Goal: Task Accomplishment & Management: Complete application form

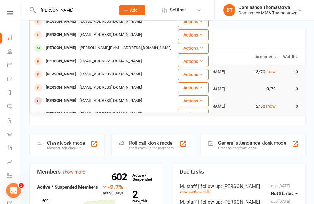
scroll to position [63, 0]
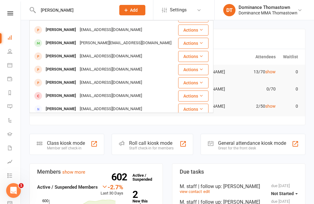
type input "[PERSON_NAME]"
click at [101, 47] on div "[PERSON_NAME][EMAIL_ADDRESS][DOMAIN_NAME]" at bounding box center [125, 43] width 95 height 9
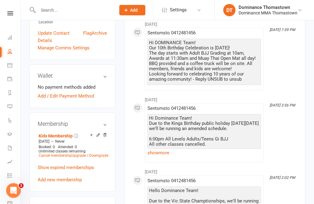
scroll to position [291, 0]
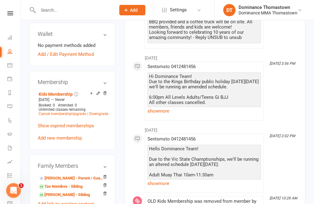
click at [71, 175] on link "[PERSON_NAME] - Parent / Guardian" at bounding box center [71, 178] width 65 height 6
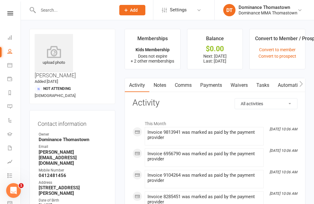
click at [238, 82] on link "Waivers" at bounding box center [239, 85] width 26 height 14
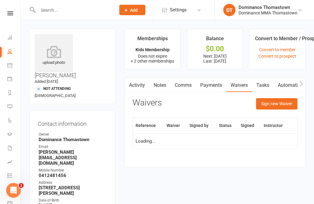
scroll to position [20, 0]
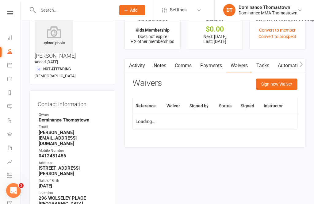
click at [280, 82] on button "Sign new Waiver" at bounding box center [276, 83] width 41 height 11
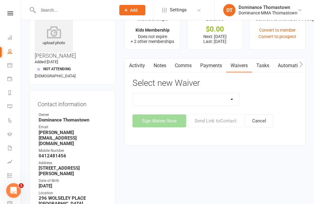
click at [207, 100] on select "Member | Cancellation | Adults Member | Cancellation | Kids/Teens Member | Inju…" at bounding box center [186, 99] width 106 height 12
select select "8153"
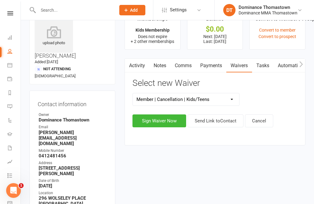
click at [166, 122] on button "Sign Waiver Now" at bounding box center [159, 120] width 54 height 13
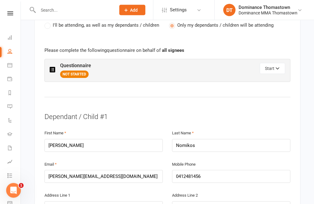
click at [273, 63] on button "Start" at bounding box center [272, 68] width 25 height 11
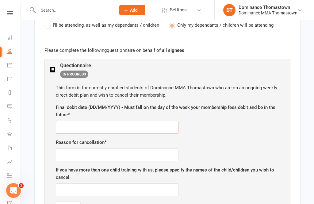
click at [102, 121] on input "text" at bounding box center [117, 127] width 123 height 13
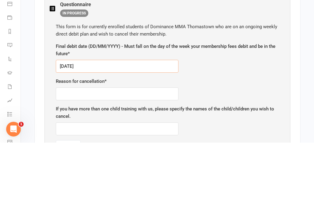
type input "[DATE]"
click at [122, 149] on input "text" at bounding box center [117, 155] width 123 height 13
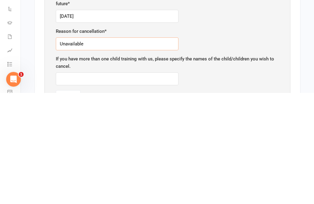
type input "Unavailable"
click at [148, 184] on input "text" at bounding box center [117, 190] width 123 height 13
type input "Tas"
click at [80, 201] on button "Done" at bounding box center [68, 207] width 25 height 13
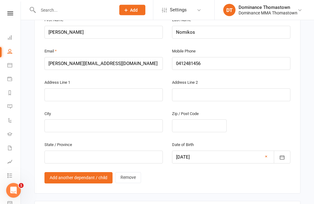
scroll to position [879, 0]
click at [130, 173] on link "Remove" at bounding box center [128, 178] width 26 height 11
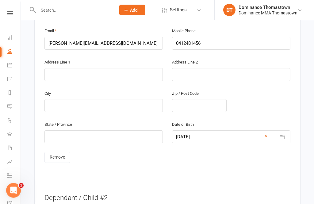
click at [63, 152] on link "Remove" at bounding box center [57, 157] width 26 height 11
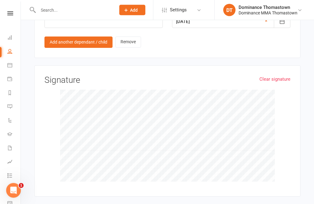
scroll to position [572, 0]
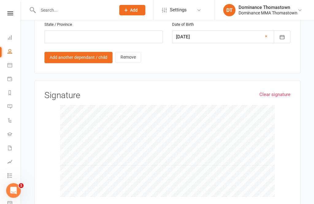
click at [281, 91] on link "Clear signature" at bounding box center [274, 94] width 31 height 7
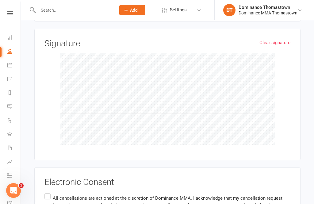
scroll to position [624, 0]
click at [48, 192] on input "All cancellations are actioned at the discretion of Dominance MMA. I acknowledg…" at bounding box center [46, 192] width 4 height 0
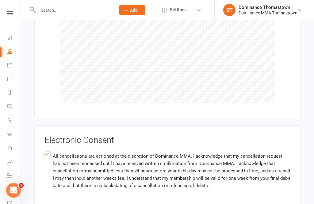
scroll to position [678, 0]
